Goal: Task Accomplishment & Management: Complete application form

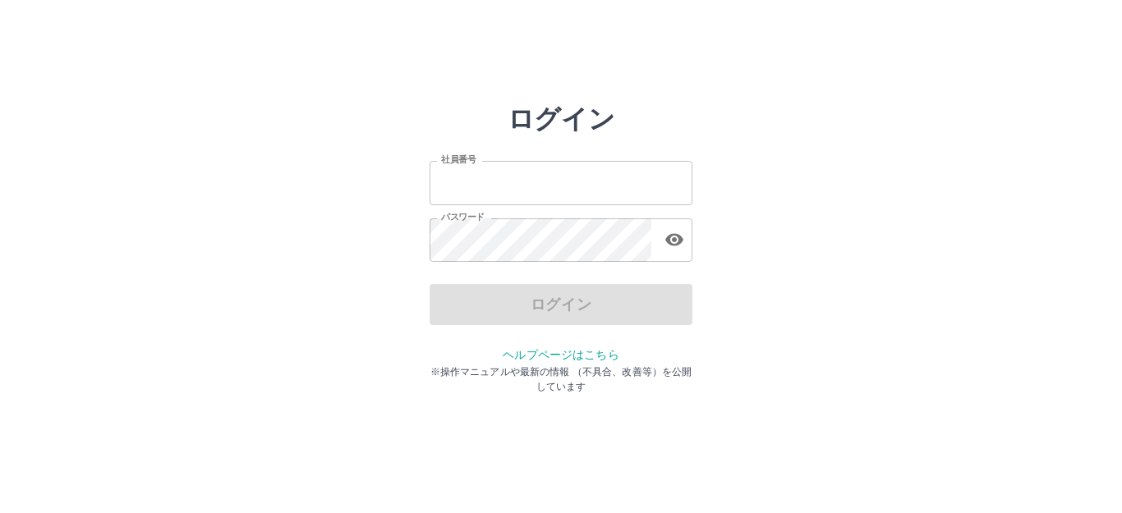
type input "*******"
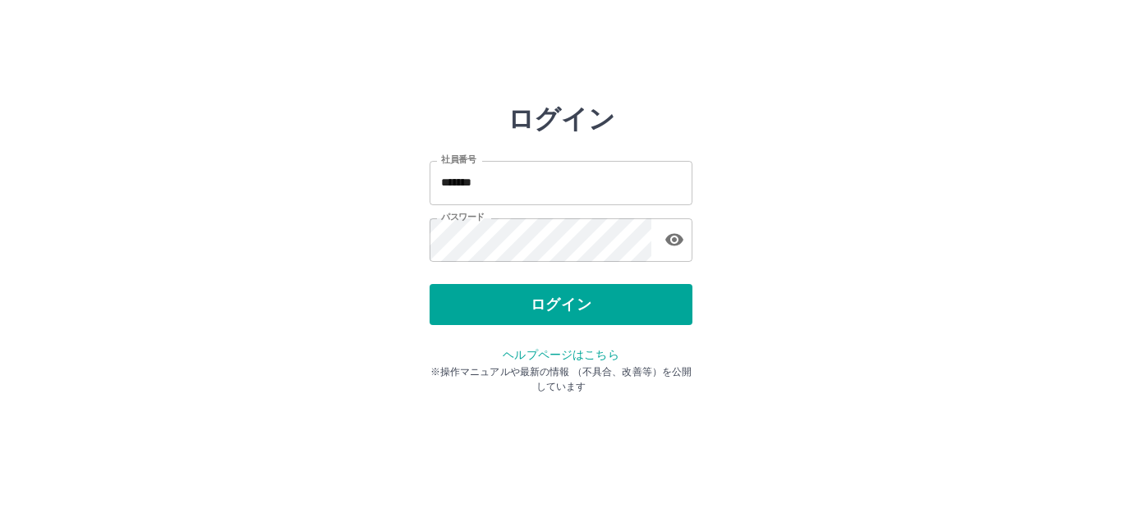
click at [542, 292] on div "ログイン" at bounding box center [560, 304] width 263 height 41
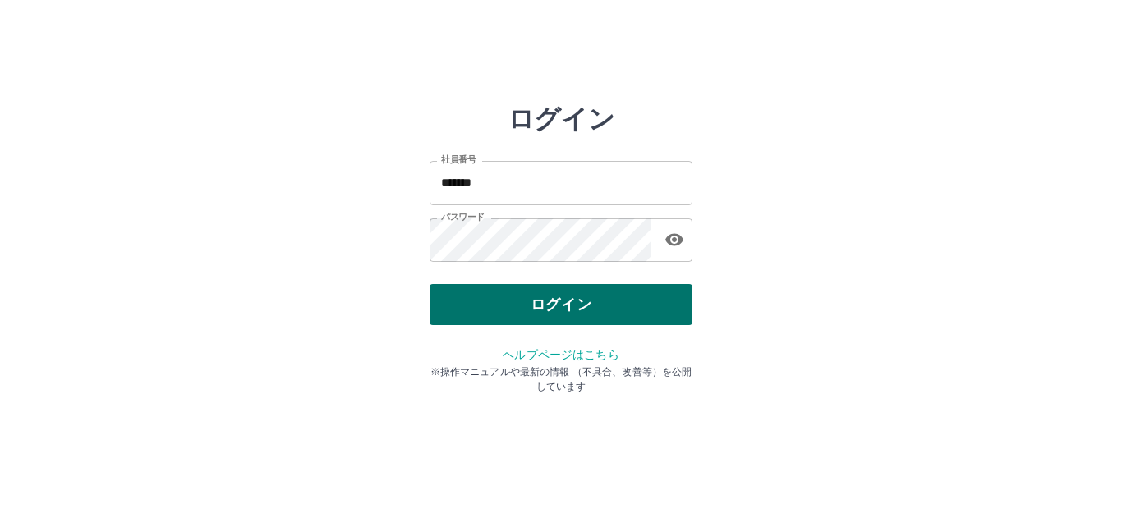
click at [538, 299] on button "ログイン" at bounding box center [560, 304] width 263 height 41
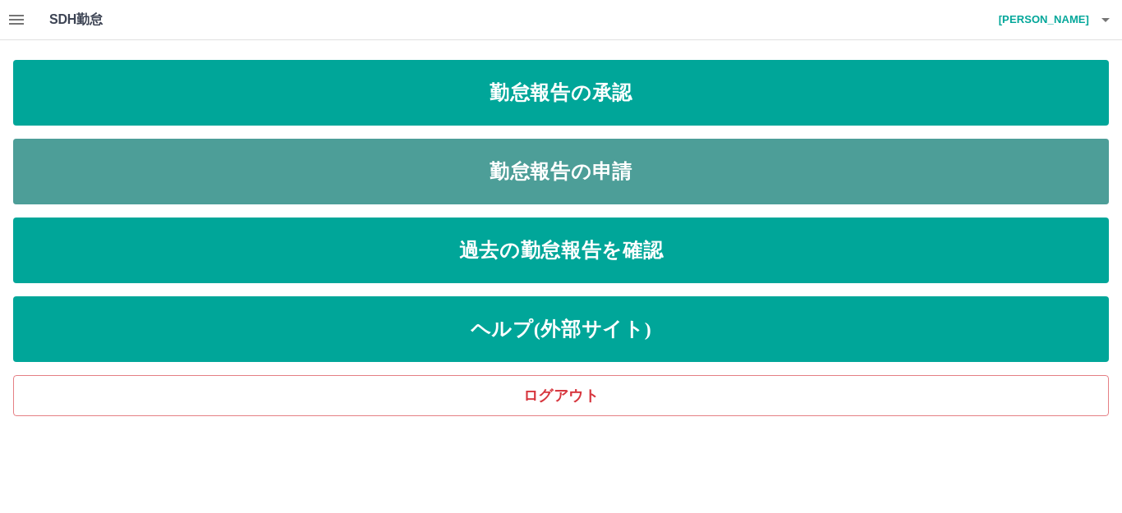
drag, startPoint x: 434, startPoint y: 153, endPoint x: 422, endPoint y: 180, distance: 29.8
click at [435, 154] on link "勤怠報告の申請" at bounding box center [560, 172] width 1095 height 66
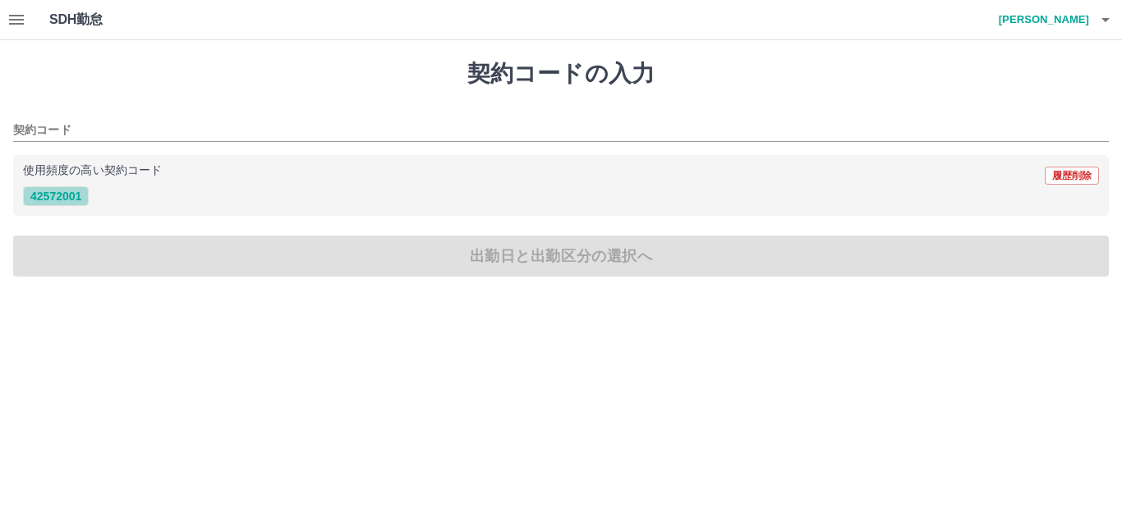
drag, startPoint x: 87, startPoint y: 195, endPoint x: 77, endPoint y: 196, distance: 9.9
click at [86, 196] on button "42572001" at bounding box center [56, 196] width 66 height 20
type input "********"
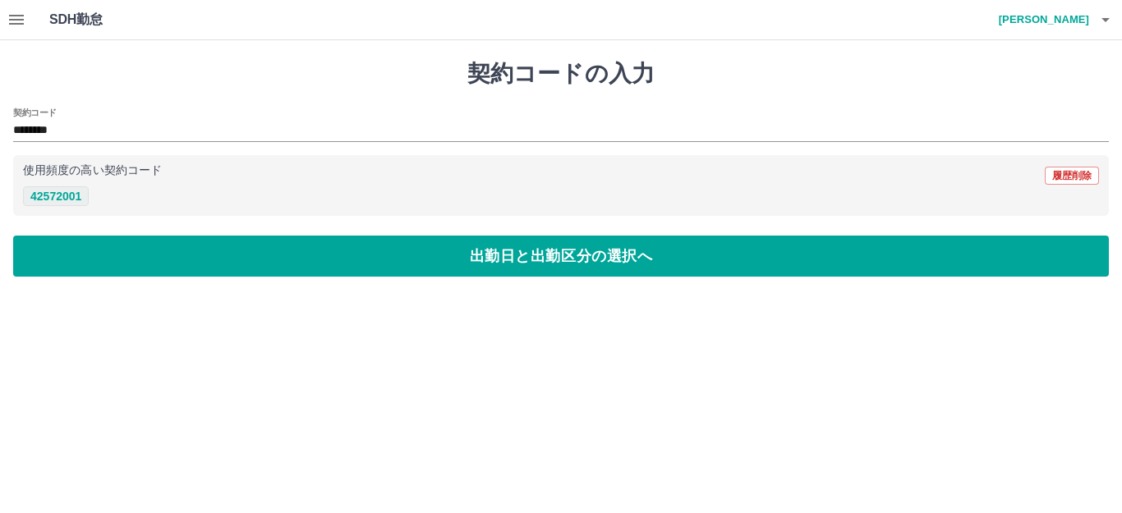
click at [72, 195] on button "42572001" at bounding box center [56, 196] width 66 height 20
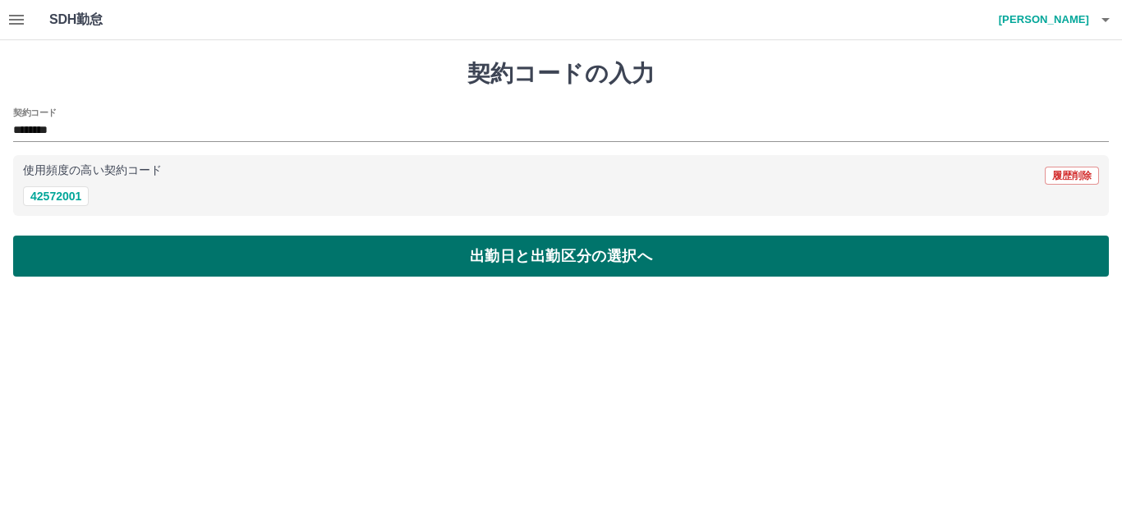
click at [102, 259] on button "出勤日と出勤区分の選択へ" at bounding box center [560, 256] width 1095 height 41
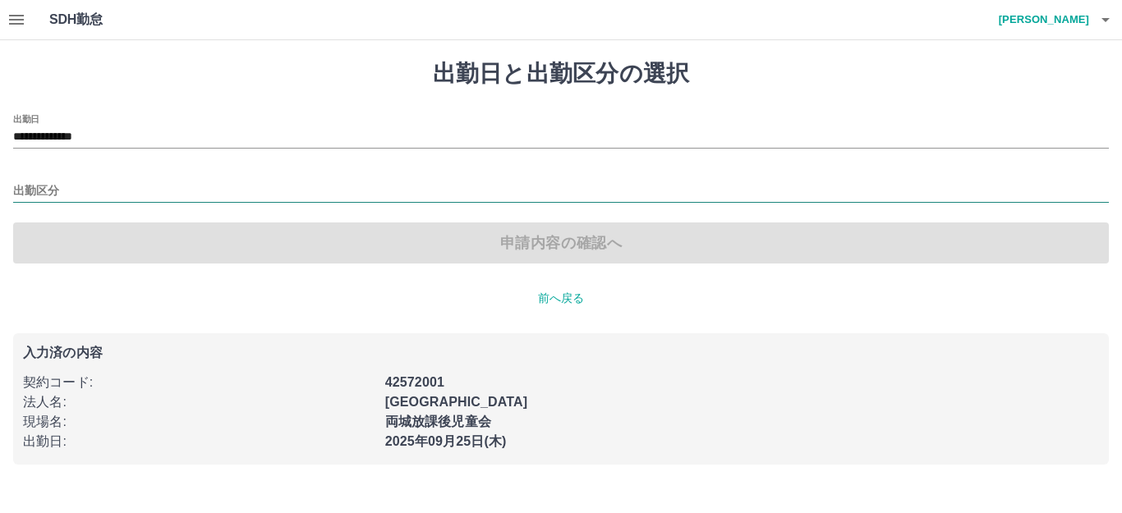
click at [52, 192] on input "出勤区分" at bounding box center [560, 191] width 1095 height 21
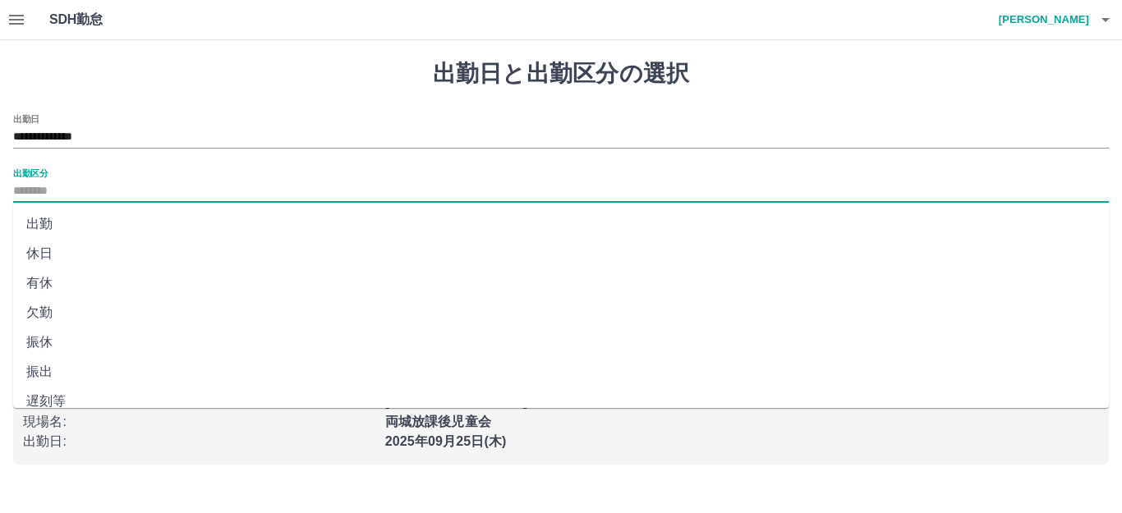
click at [43, 223] on li "出勤" at bounding box center [560, 224] width 1095 height 30
type input "**"
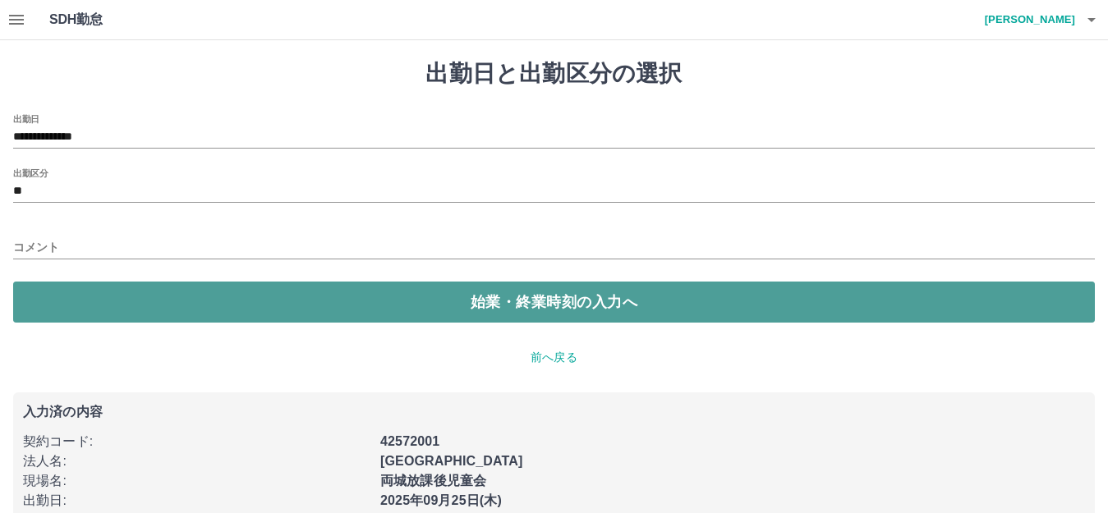
click at [68, 291] on button "始業・終業時刻の入力へ" at bounding box center [553, 302] width 1081 height 41
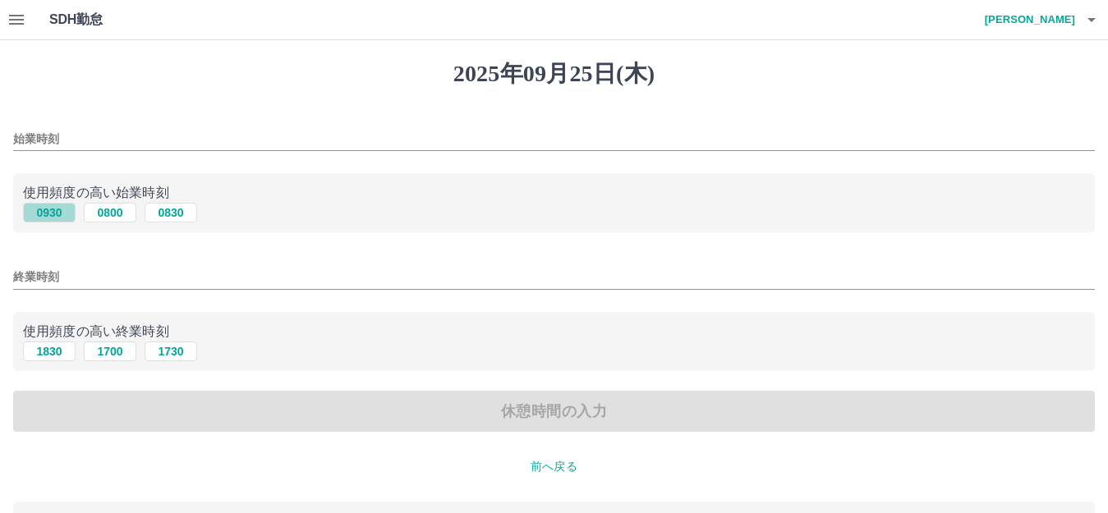
click at [52, 214] on button "0930" at bounding box center [49, 213] width 53 height 20
type input "****"
click at [49, 351] on button "1830" at bounding box center [49, 352] width 53 height 20
type input "****"
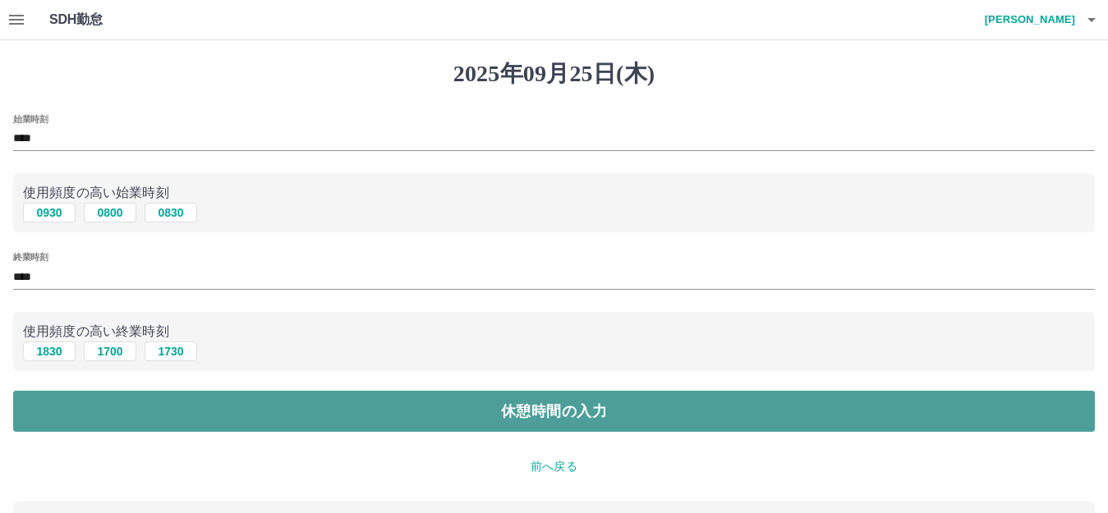
click at [68, 413] on button "休憩時間の入力" at bounding box center [553, 411] width 1081 height 41
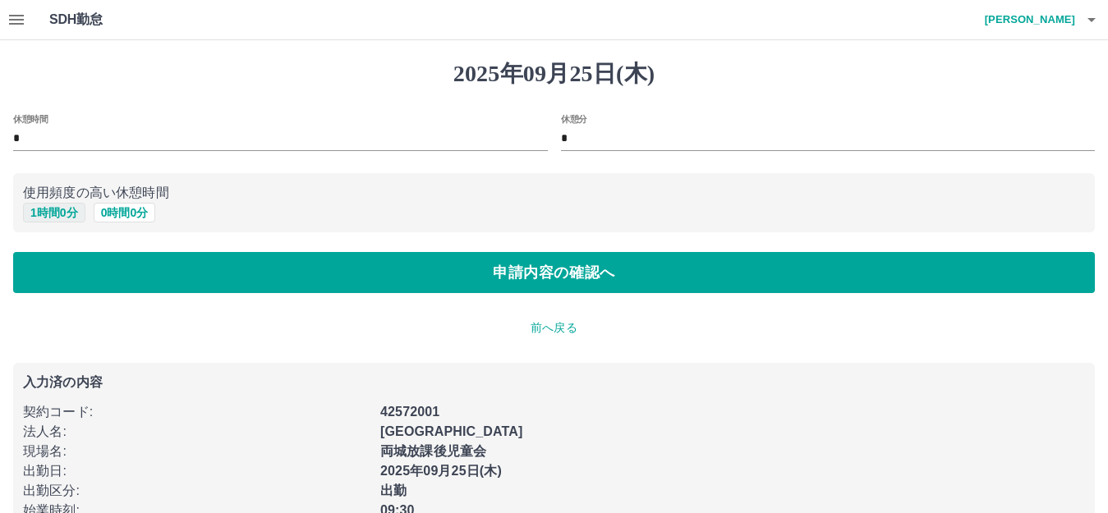
click at [57, 209] on button "1 時間 0 分" at bounding box center [54, 213] width 62 height 20
type input "*"
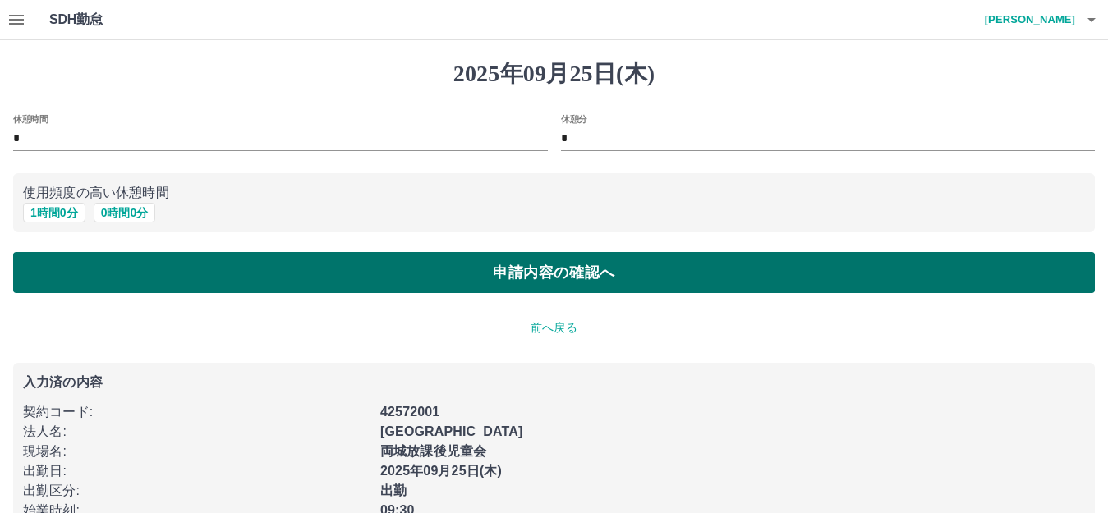
click at [83, 269] on button "申請内容の確認へ" at bounding box center [553, 272] width 1081 height 41
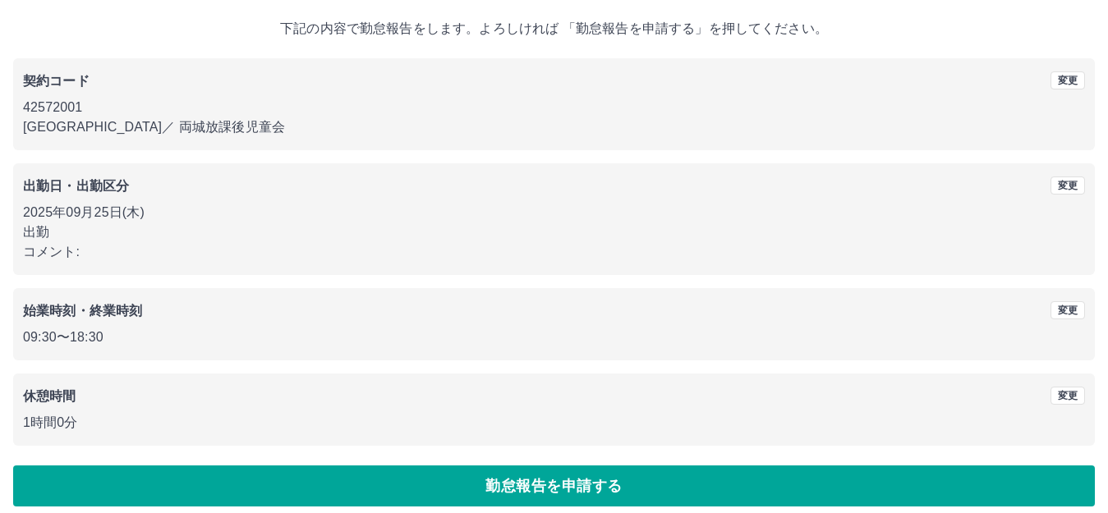
scroll to position [102, 0]
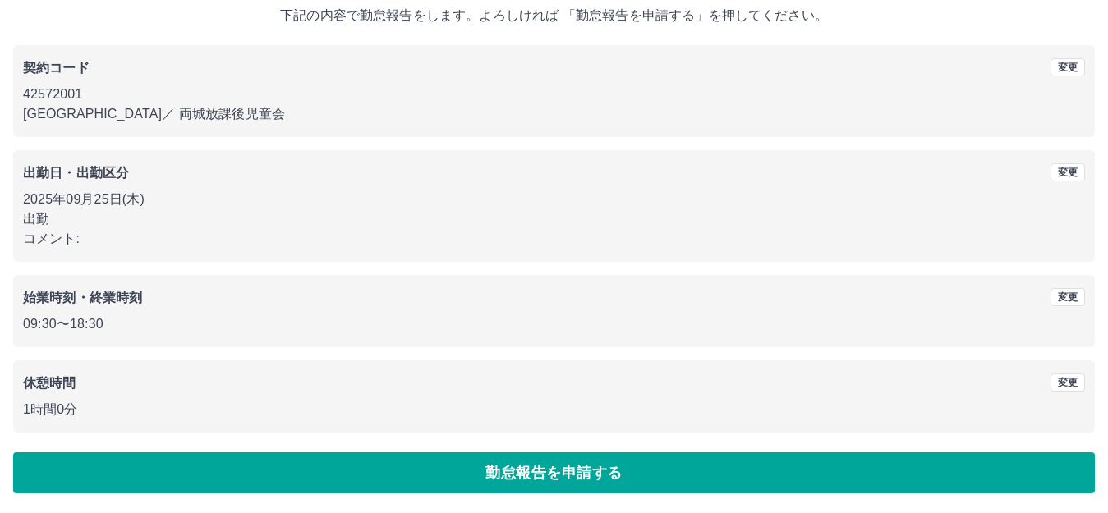
click at [200, 470] on button "勤怠報告を申請する" at bounding box center [553, 472] width 1081 height 41
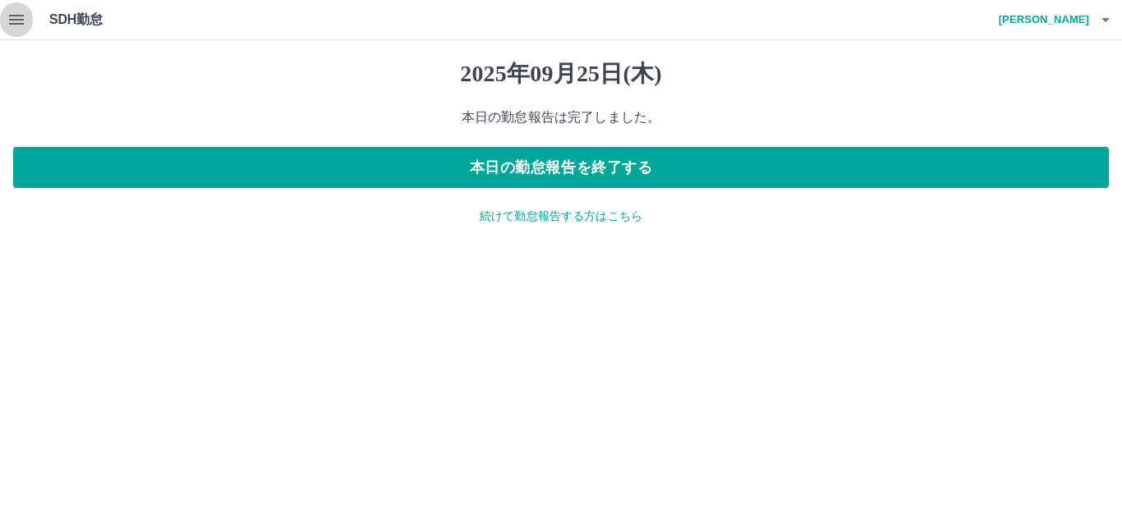
click at [23, 19] on icon "button" at bounding box center [16, 20] width 15 height 10
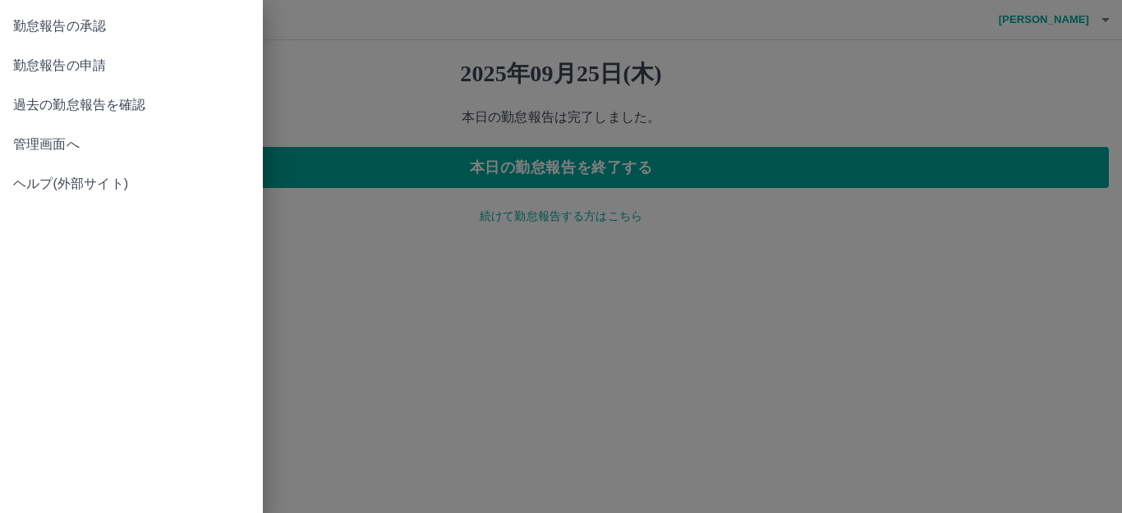
click at [70, 18] on span "勤怠報告の承認" at bounding box center [131, 26] width 236 height 20
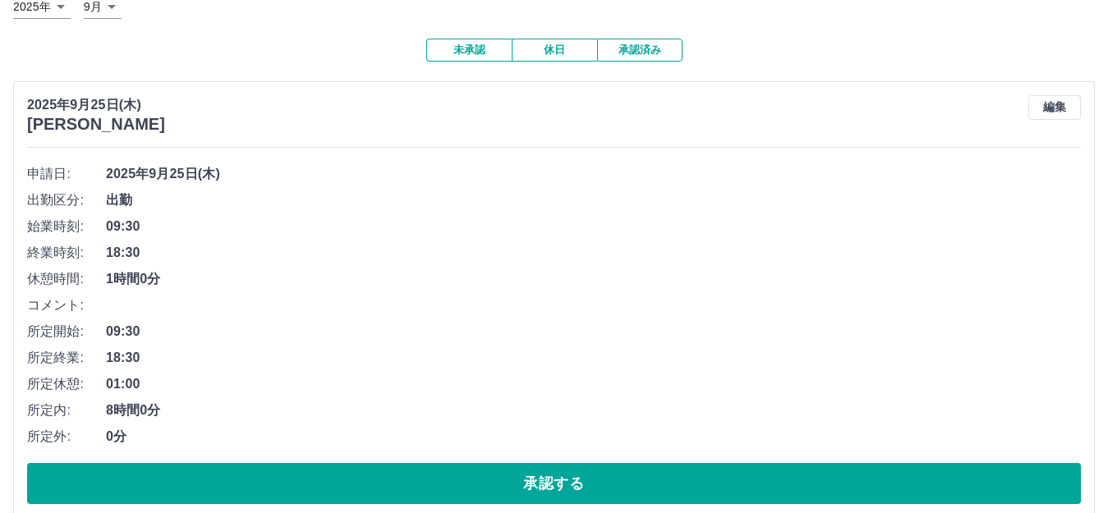
scroll to position [246, 0]
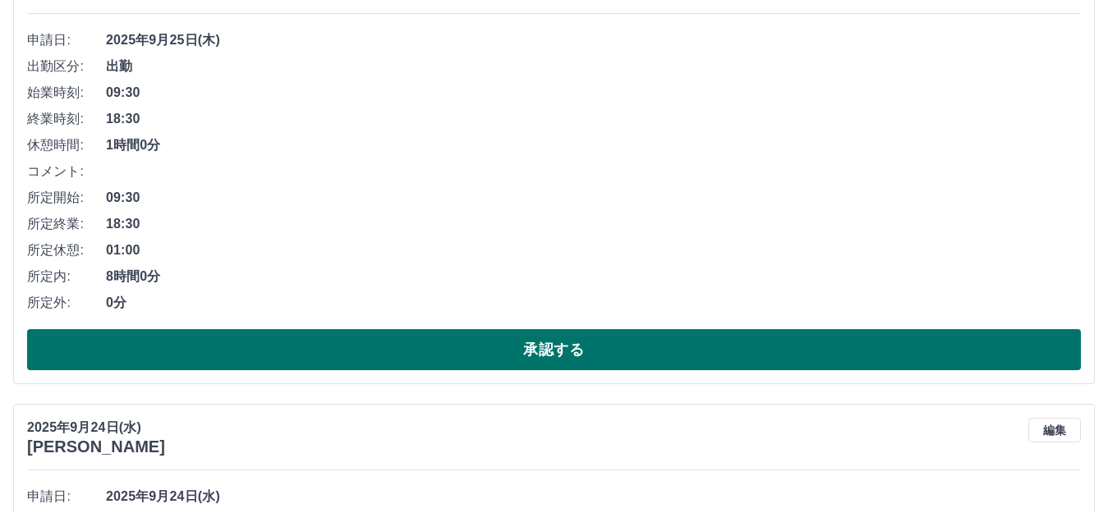
drag, startPoint x: 376, startPoint y: 353, endPoint x: 387, endPoint y: 346, distance: 12.5
click at [384, 349] on button "承認する" at bounding box center [553, 349] width 1053 height 41
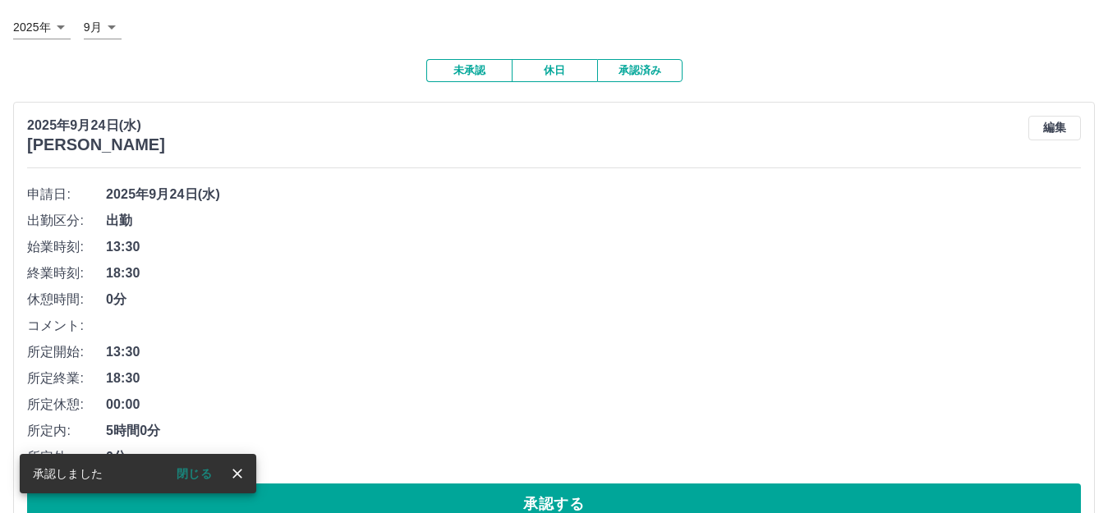
scroll to position [411, 0]
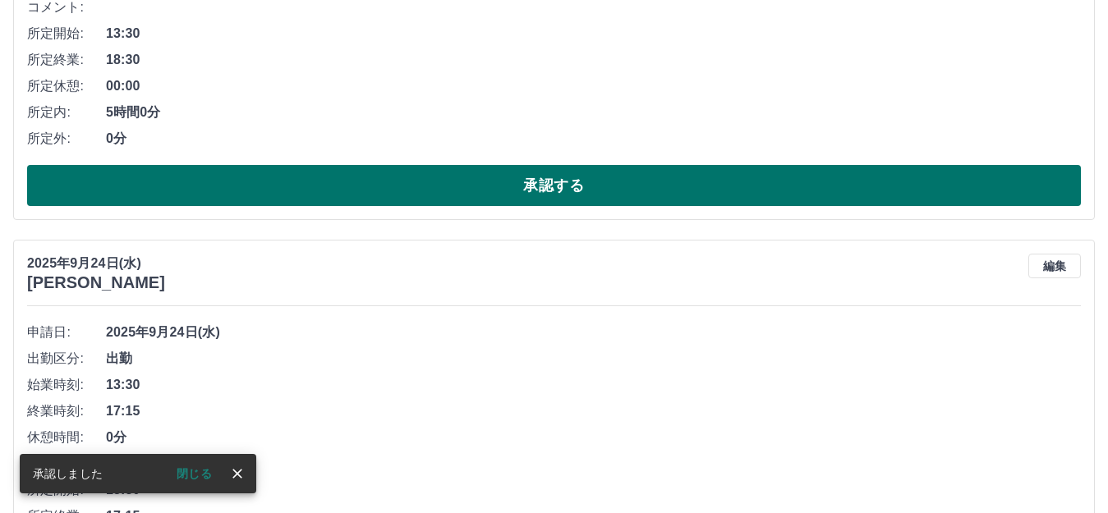
click at [431, 196] on button "承認する" at bounding box center [553, 185] width 1053 height 41
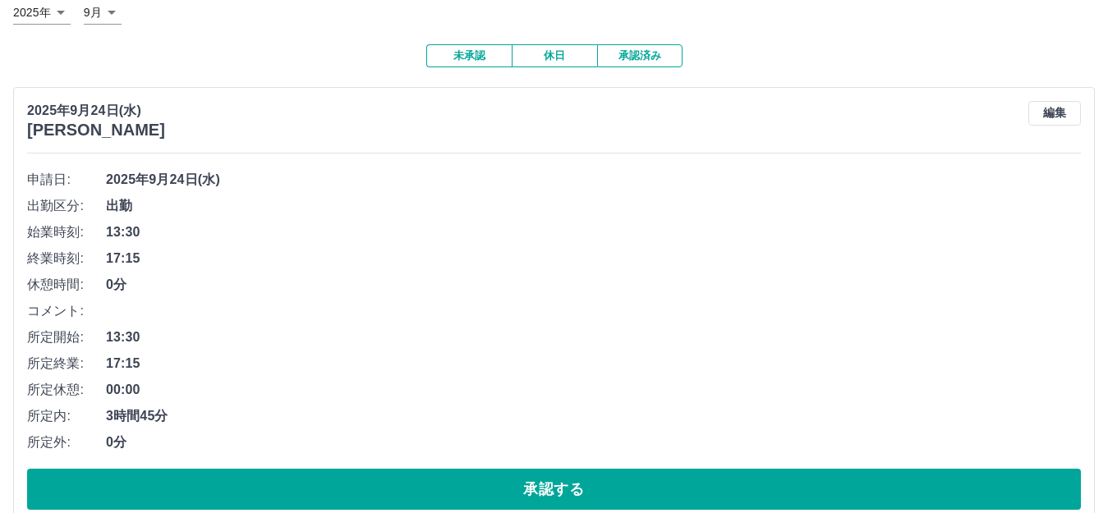
scroll to position [328, 0]
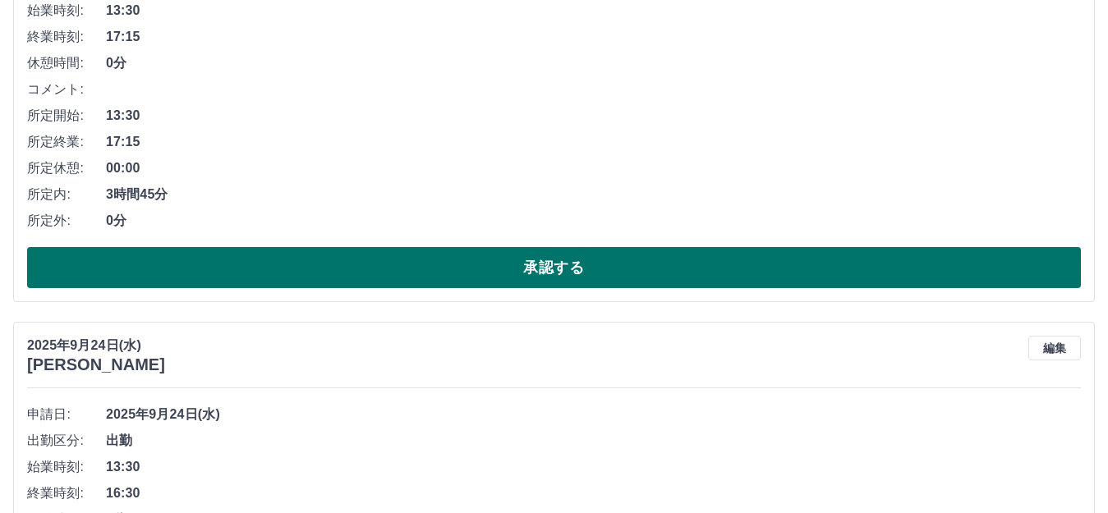
click at [517, 271] on button "承認する" at bounding box center [553, 267] width 1053 height 41
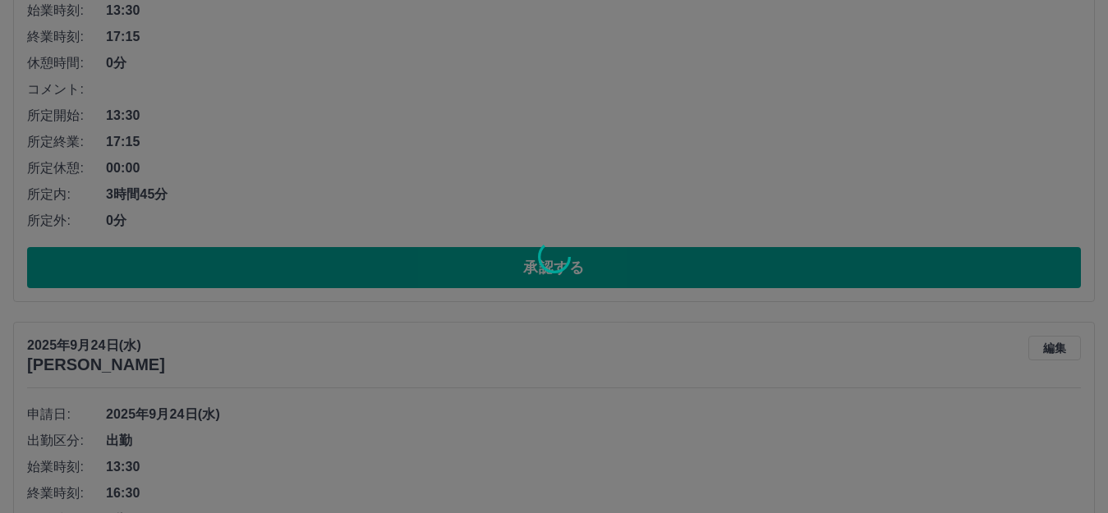
scroll to position [0, 0]
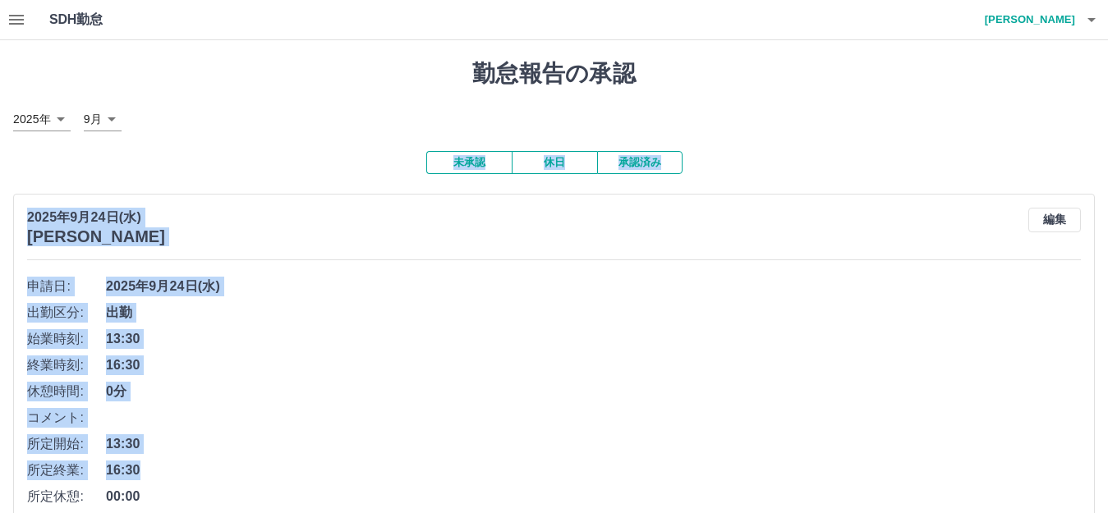
drag, startPoint x: 1105, startPoint y: 94, endPoint x: 1119, endPoint y: 503, distance: 409.9
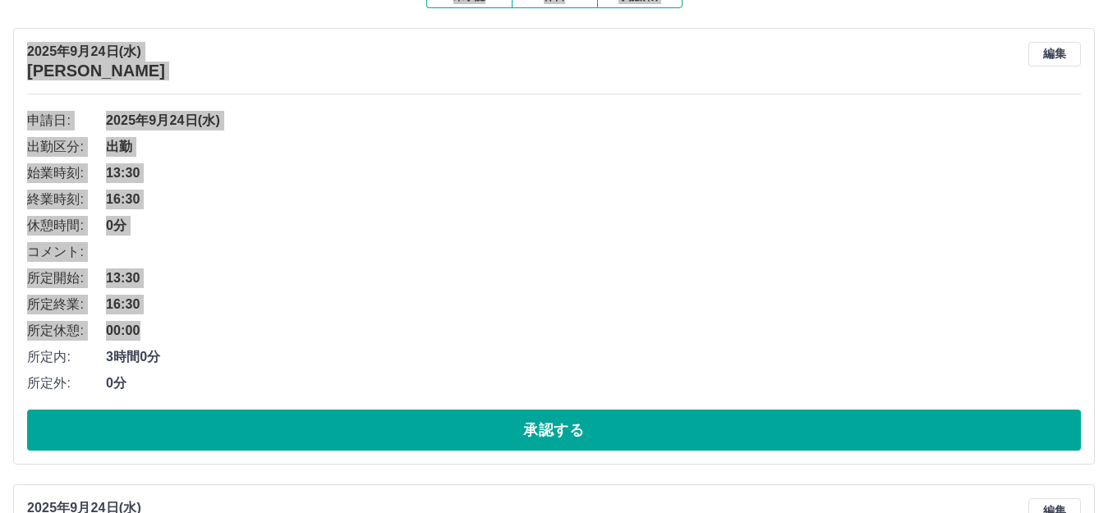
scroll to position [328, 0]
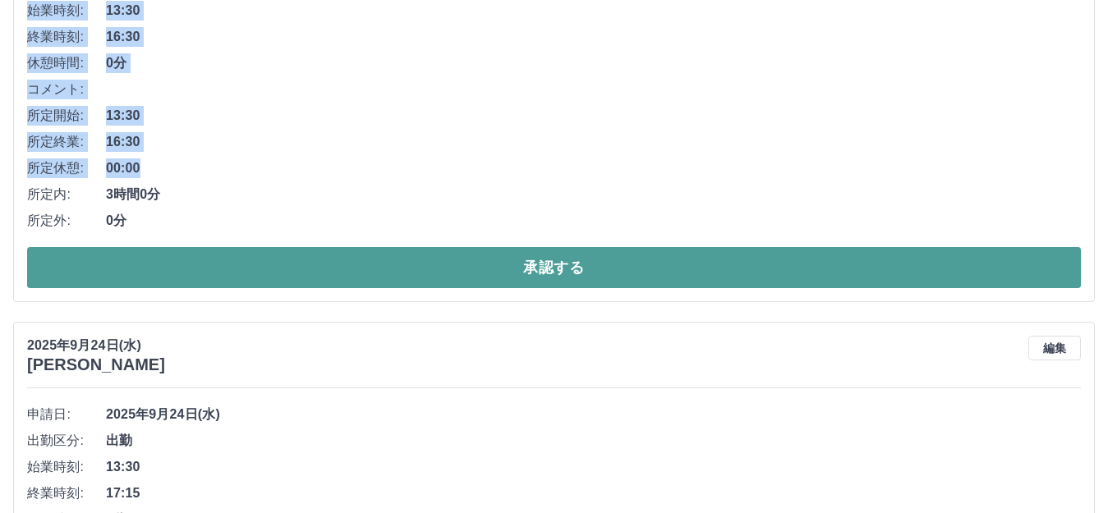
click at [426, 259] on button "承認する" at bounding box center [553, 267] width 1053 height 41
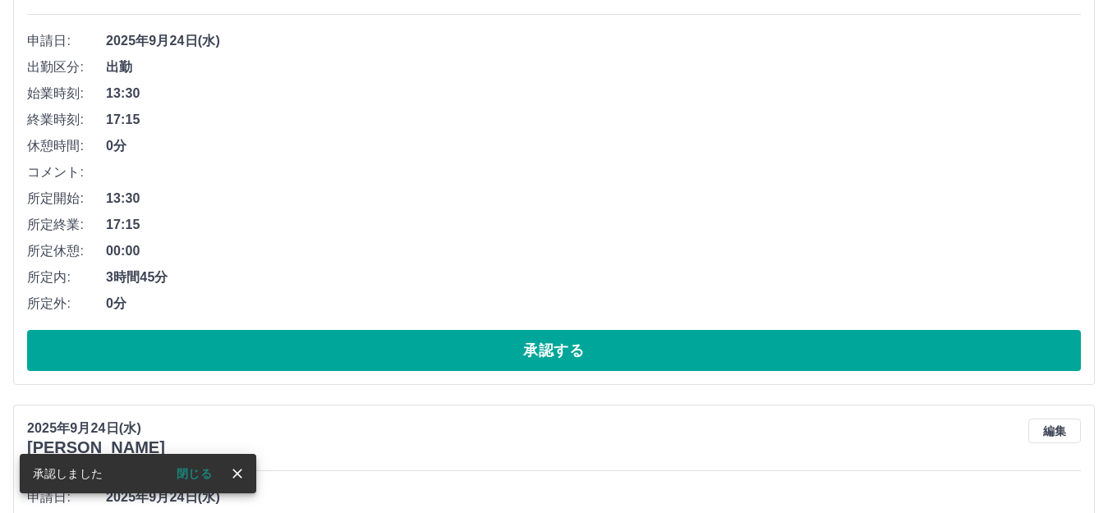
scroll to position [246, 0]
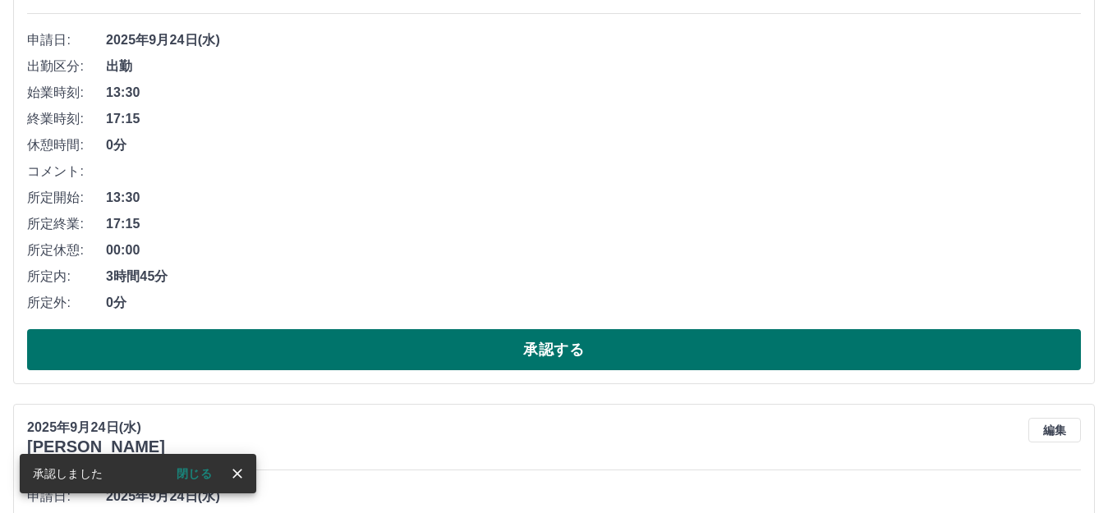
click at [490, 342] on button "承認する" at bounding box center [553, 349] width 1053 height 41
click at [461, 367] on button "承認する" at bounding box center [553, 349] width 1053 height 41
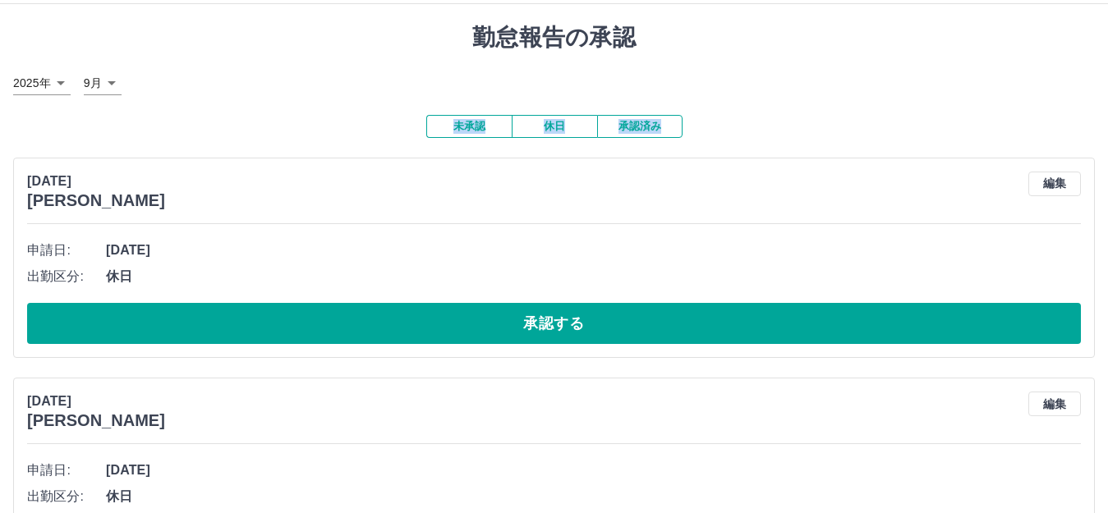
scroll to position [0, 0]
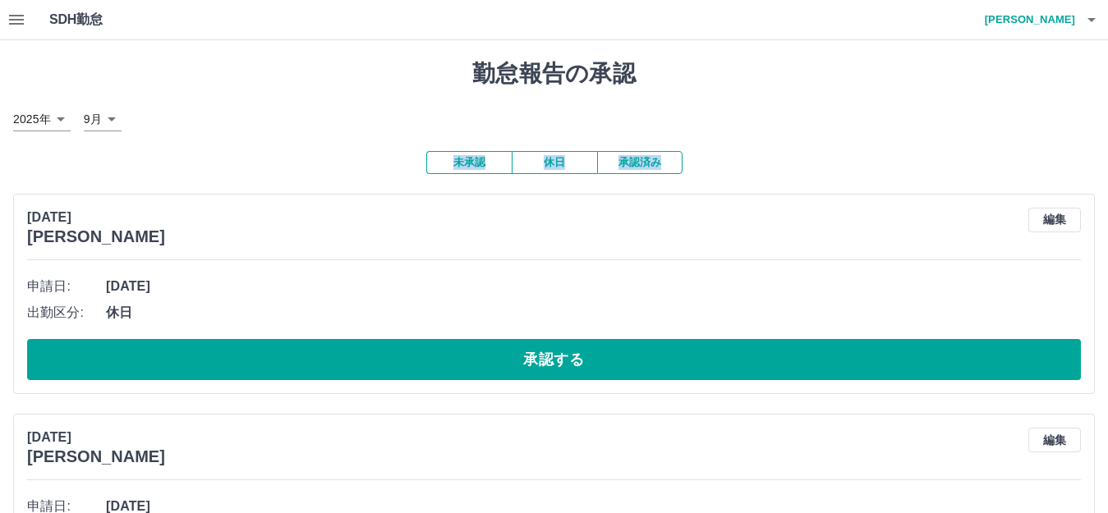
click at [19, 23] on icon "button" at bounding box center [16, 20] width 15 height 10
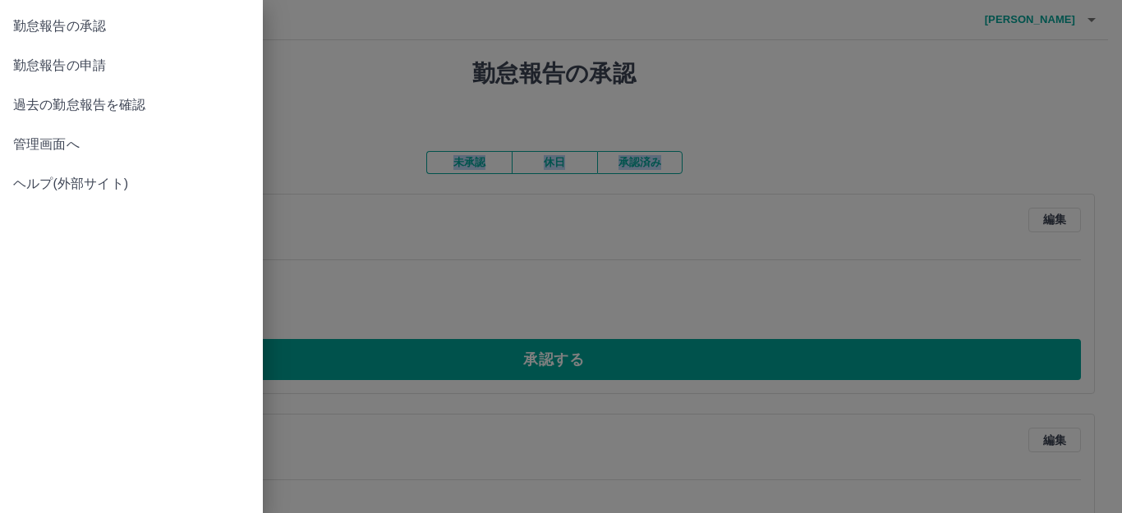
click at [58, 150] on span "管理画面へ" at bounding box center [131, 145] width 236 height 20
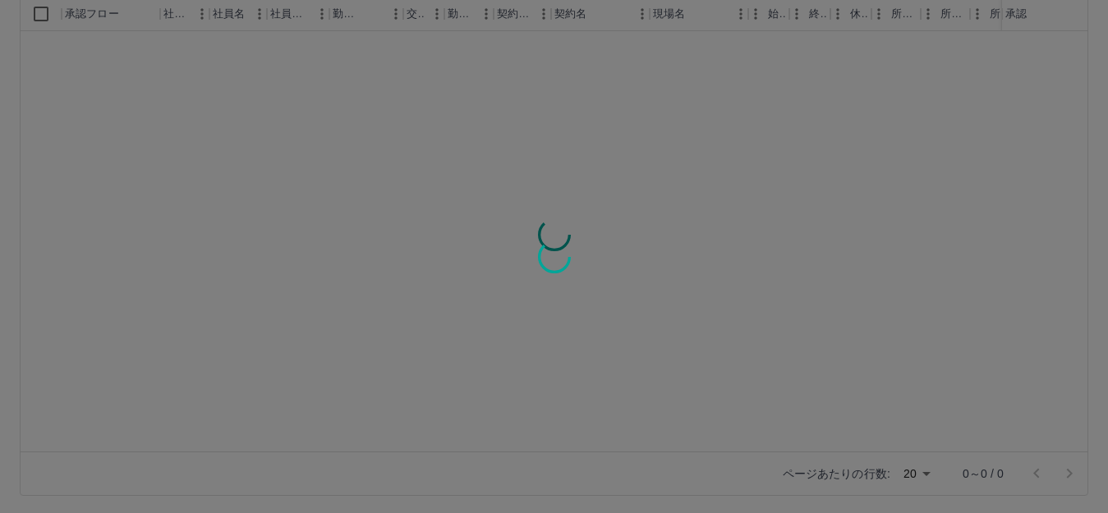
scroll to position [181, 0]
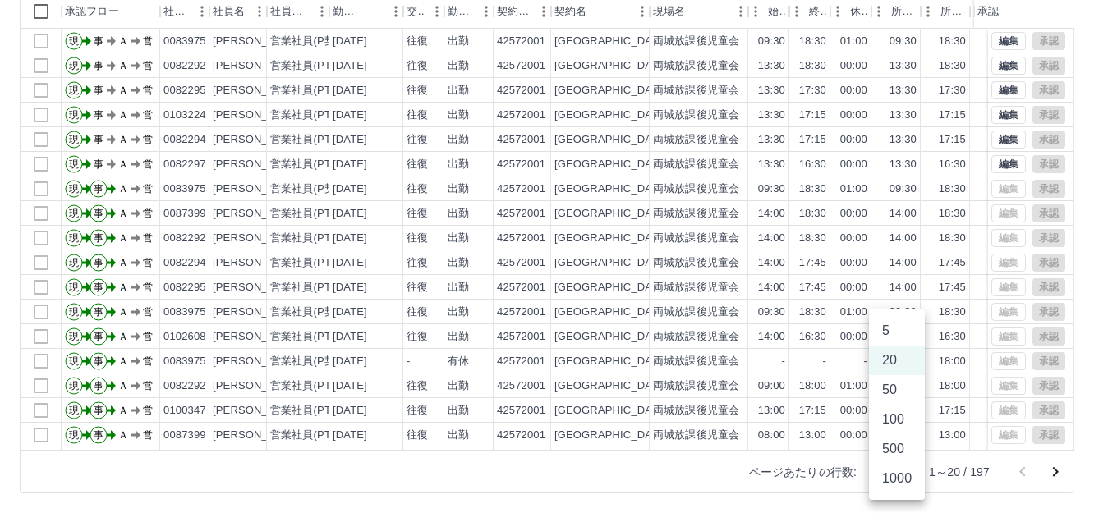
click at [899, 475] on body "SDH勤怠 大迫　香 勤務実績承認 前月 2025年09月 次月 今月 月選択 承認モード 削除モード 一括承認 列一覧 0 フィルター 行間隔 エクスポート…" at bounding box center [554, 166] width 1108 height 694
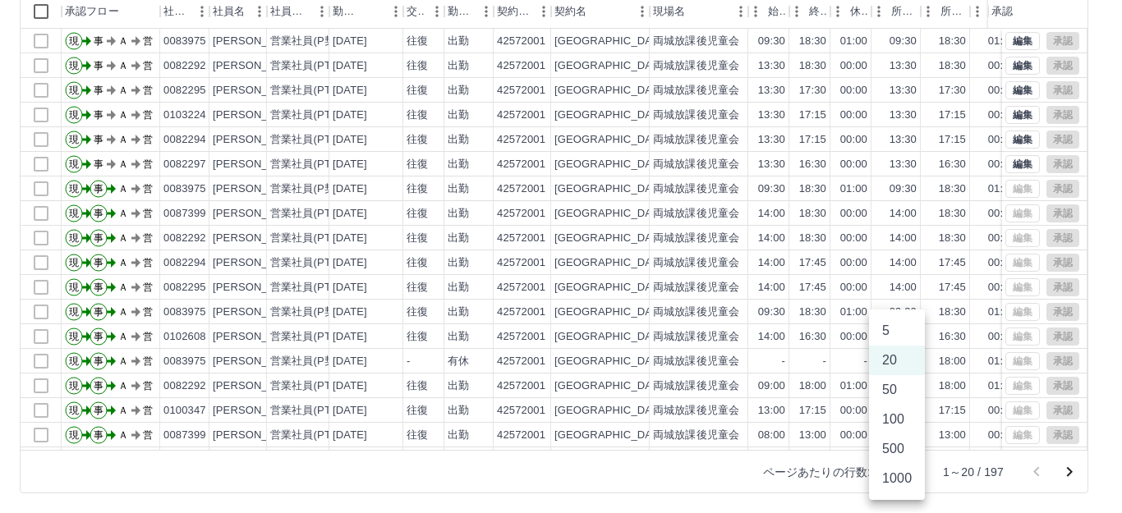
click at [887, 479] on li "1000" at bounding box center [897, 479] width 56 height 30
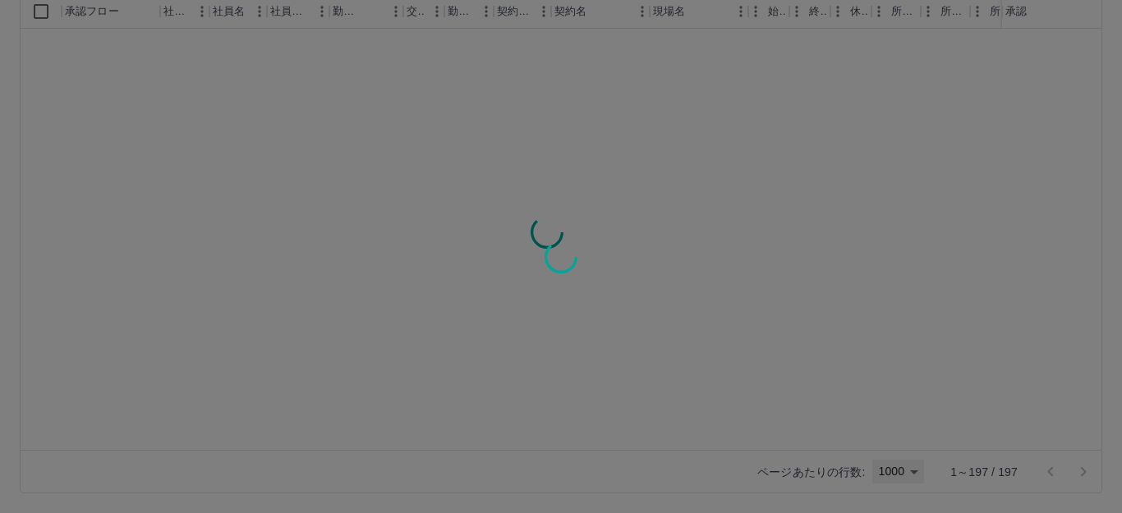
type input "****"
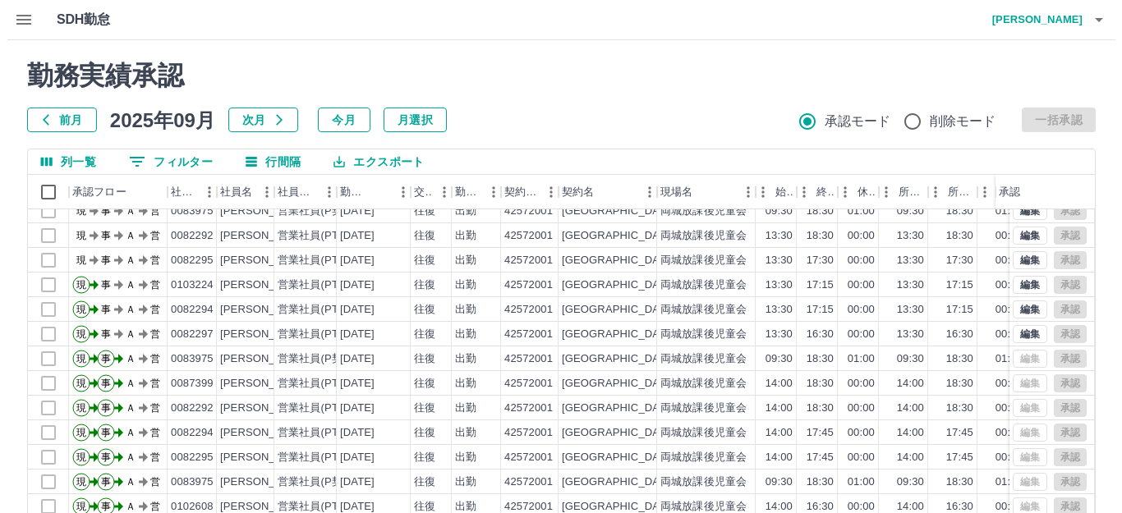
scroll to position [0, 0]
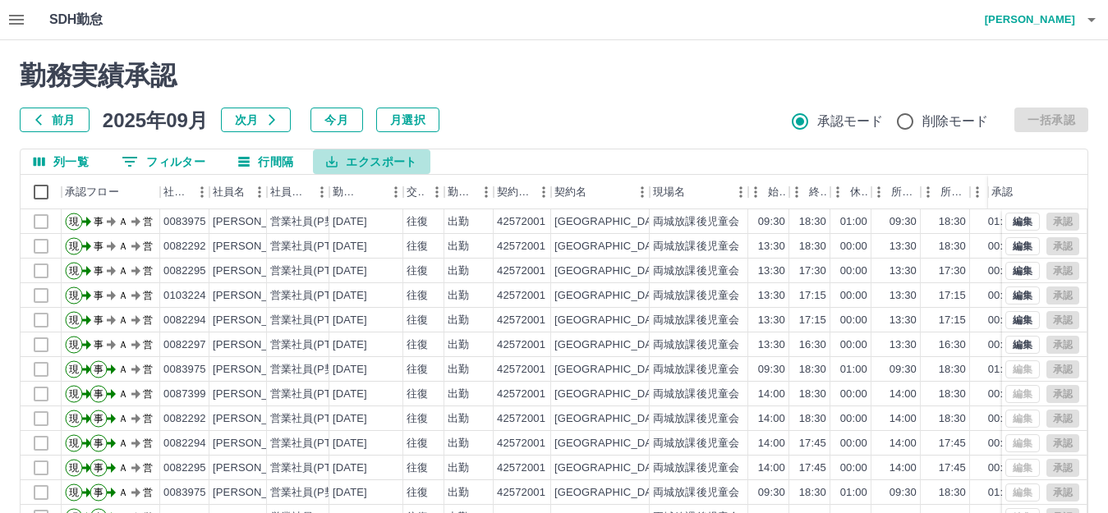
click at [354, 156] on button "エクスポート" at bounding box center [371, 161] width 117 height 25
click at [358, 192] on li "CSVダウンロード" at bounding box center [379, 196] width 133 height 30
click at [1101, 19] on button "button" at bounding box center [1091, 19] width 33 height 39
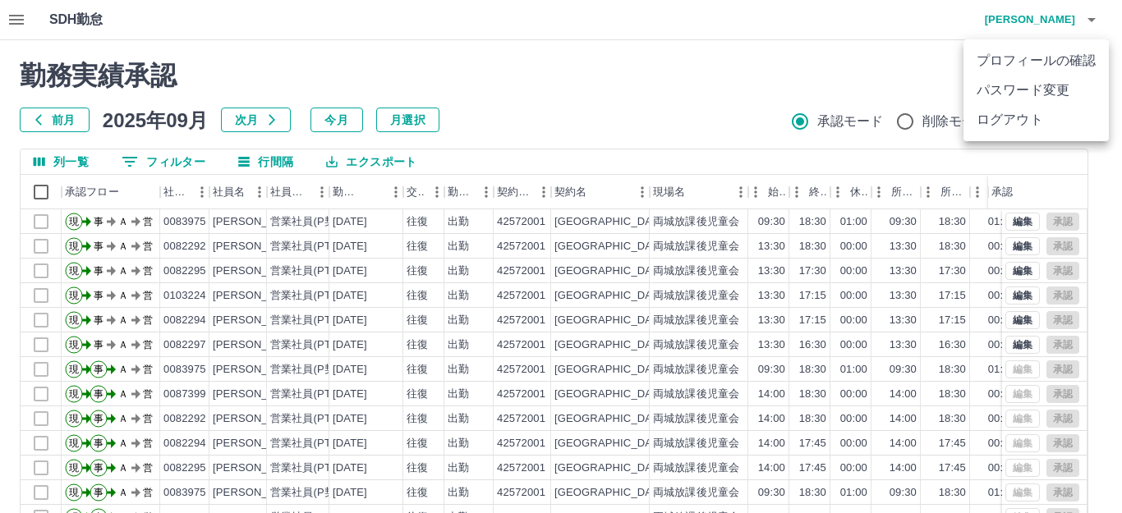
click at [1035, 118] on li "ログアウト" at bounding box center [1035, 120] width 145 height 30
